Goal: Information Seeking & Learning: Learn about a topic

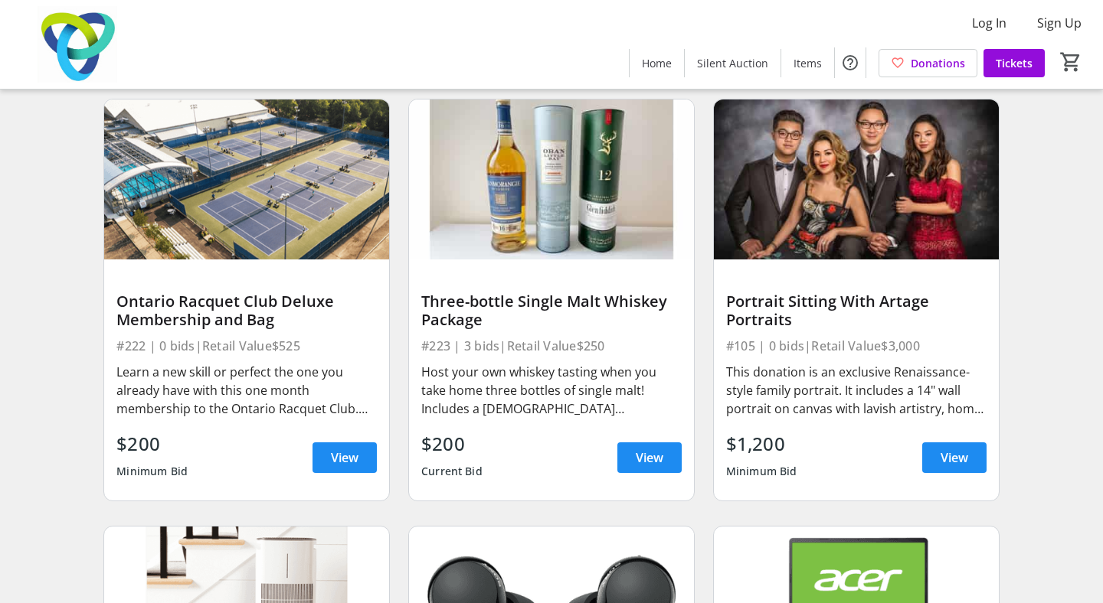
scroll to position [6110, 0]
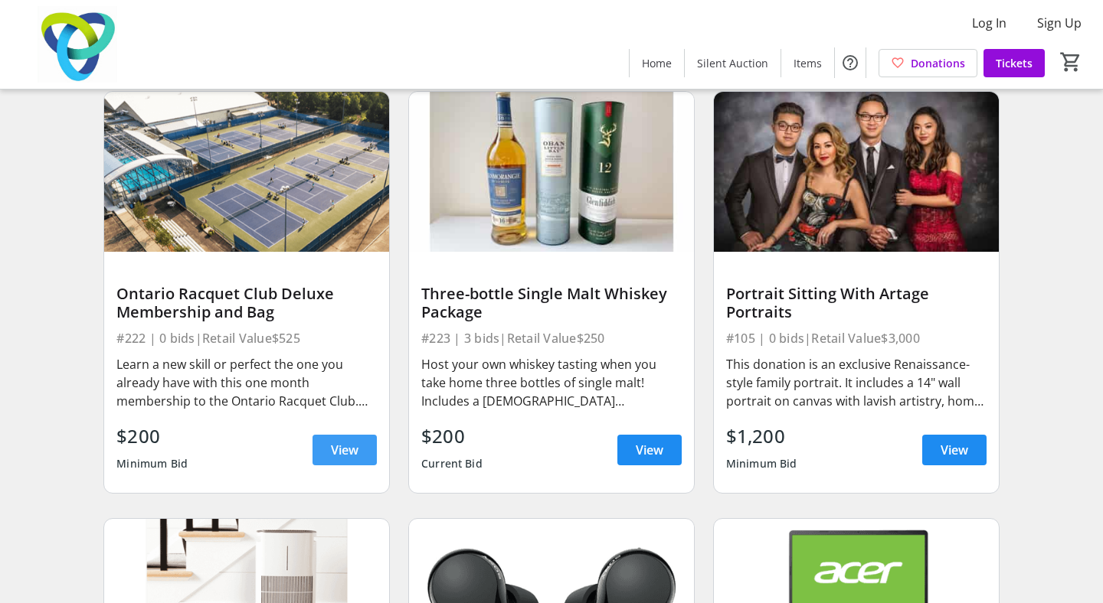
click at [340, 442] on span "View" at bounding box center [345, 450] width 28 height 18
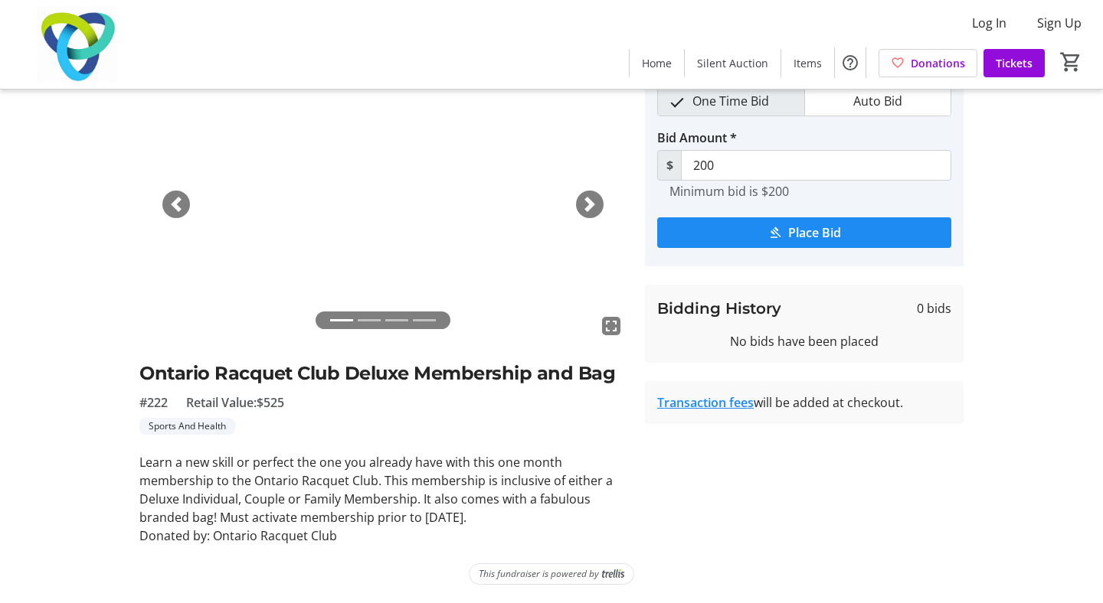
scroll to position [75, 0]
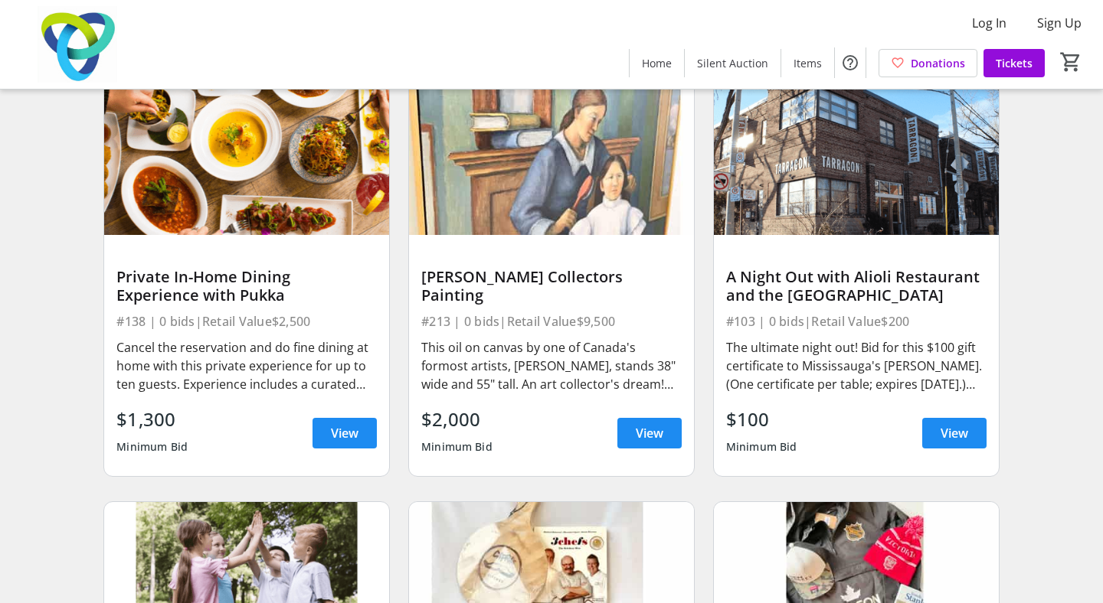
scroll to position [7837, 0]
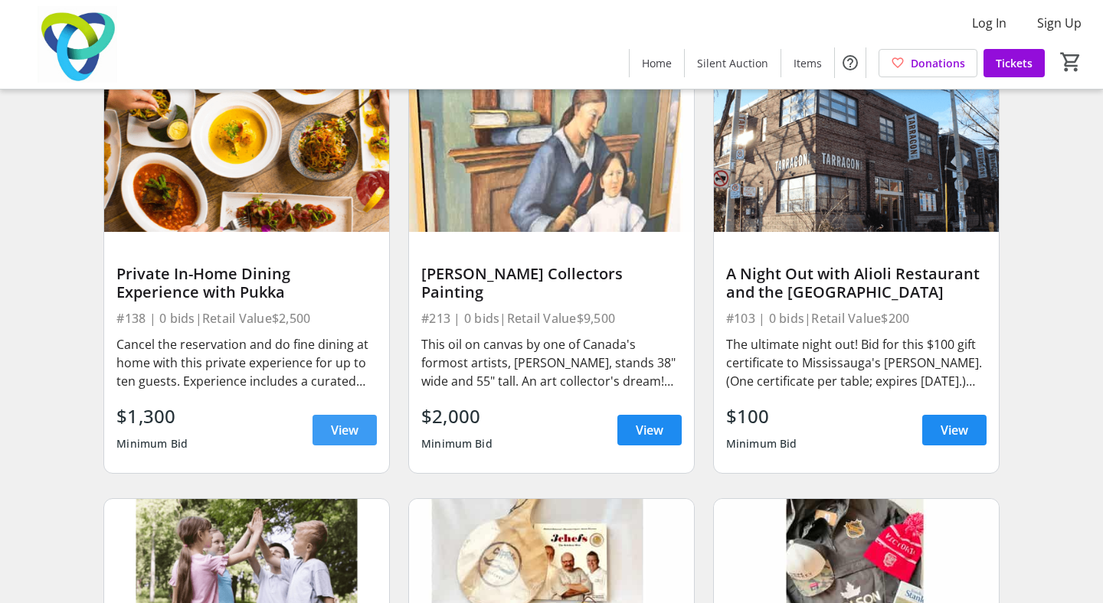
click at [345, 421] on span "View" at bounding box center [345, 430] width 28 height 18
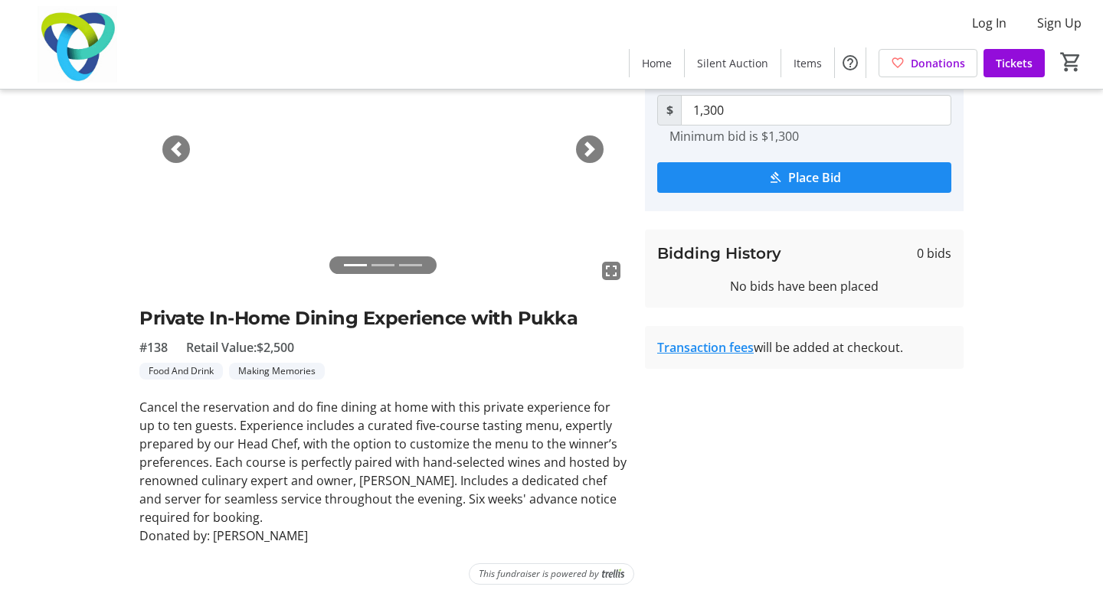
scroll to position [132, 0]
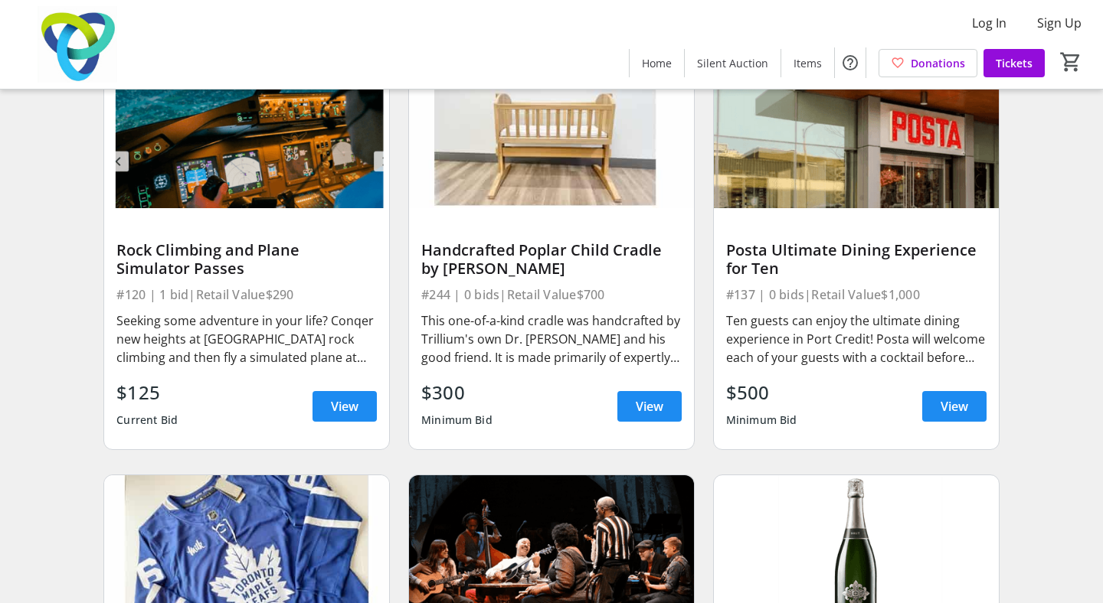
scroll to position [8719, 0]
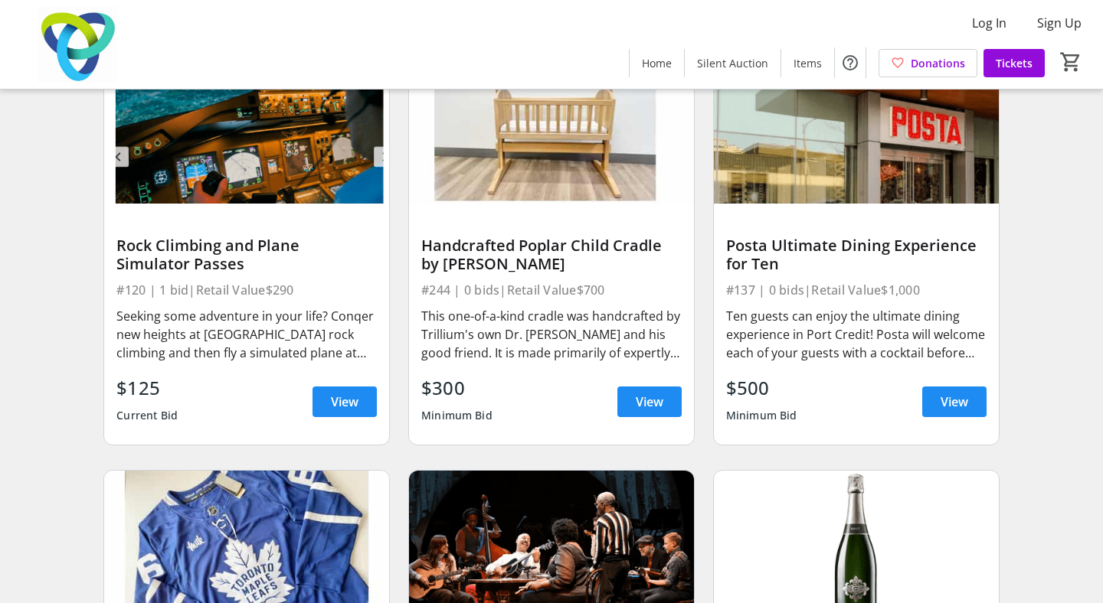
click at [333, 335] on div "Seeking some adventure in your life? Conqer new heights at [GEOGRAPHIC_DATA] ro…" at bounding box center [246, 334] width 260 height 55
click at [340, 401] on span "View" at bounding box center [345, 402] width 28 height 18
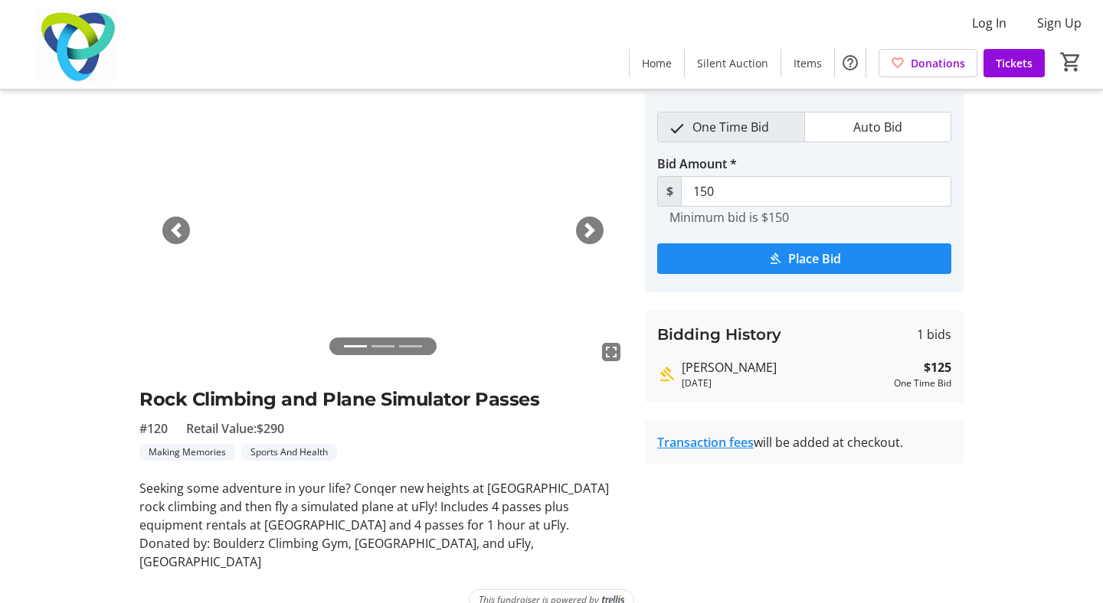
scroll to position [59, 0]
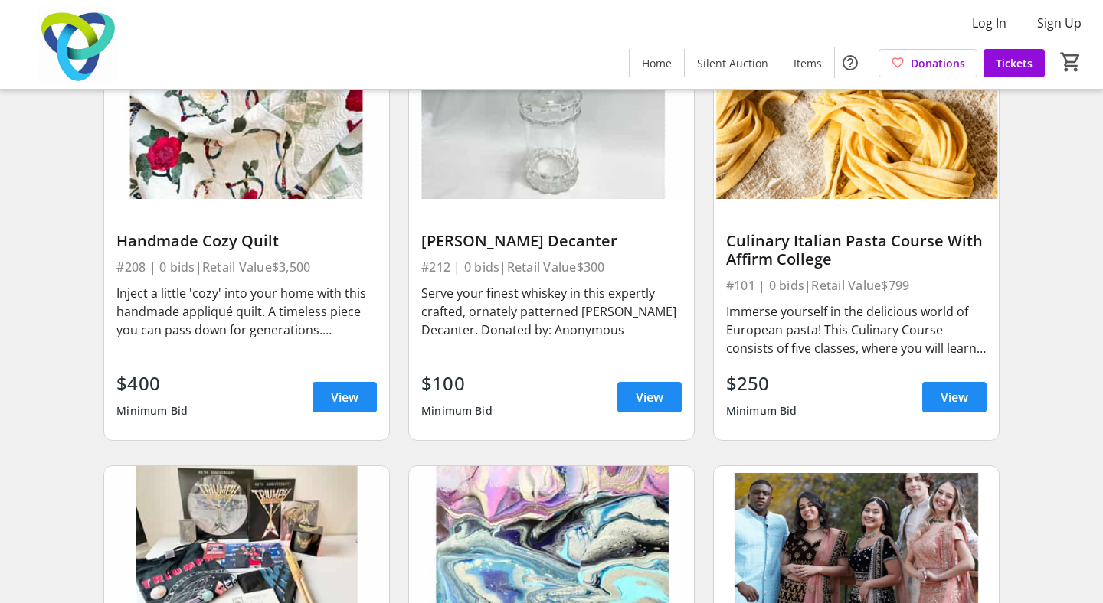
scroll to position [15555, 0]
click at [848, 313] on div "Immerse yourself in the delicious world of European pasta! This Culinary Course…" at bounding box center [856, 329] width 260 height 55
click at [815, 171] on img at bounding box center [856, 118] width 285 height 160
click at [964, 388] on span "View" at bounding box center [954, 396] width 28 height 18
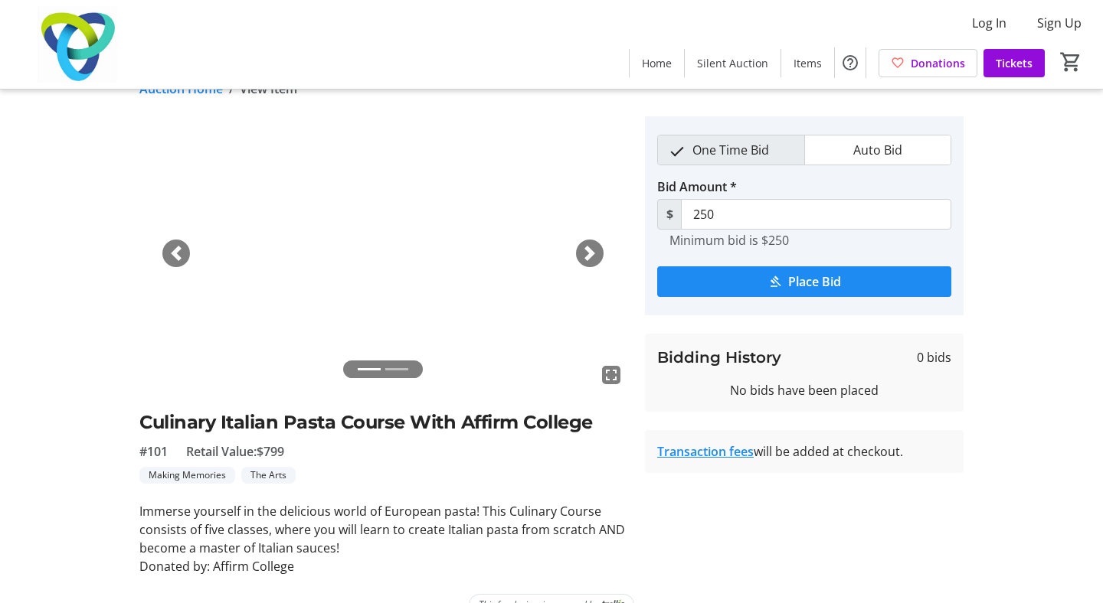
scroll to position [35, 0]
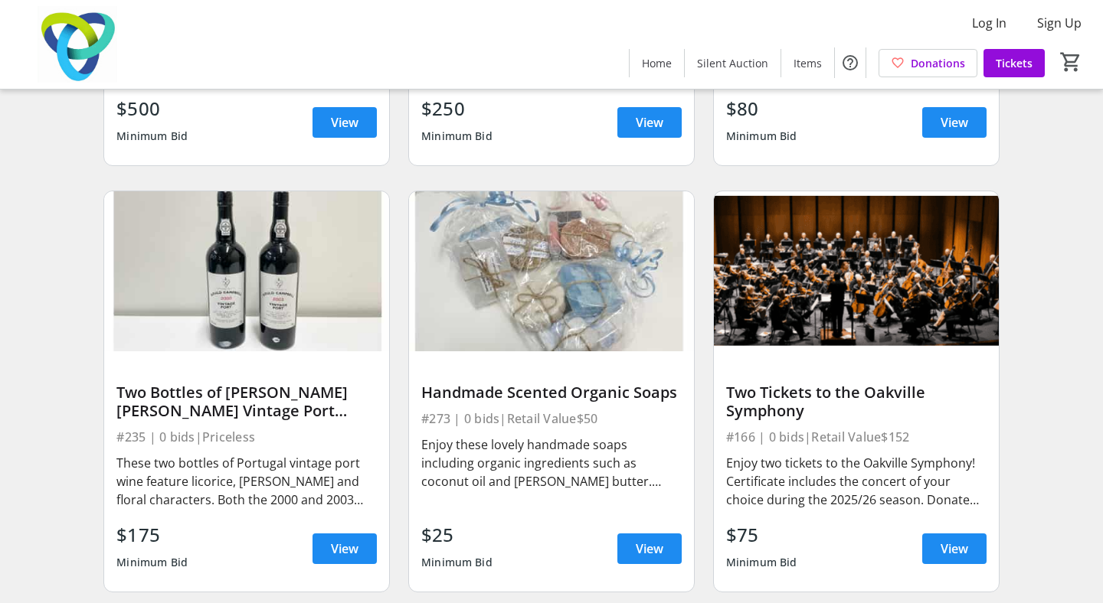
scroll to position [19279, 0]
